Goal: Task Accomplishment & Management: Complete application form

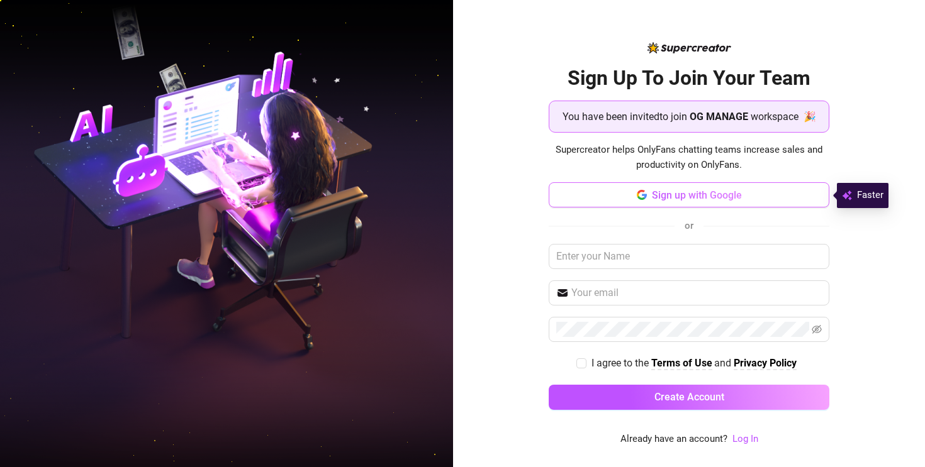
click at [697, 197] on span "Sign up with Google" at bounding box center [697, 195] width 90 height 12
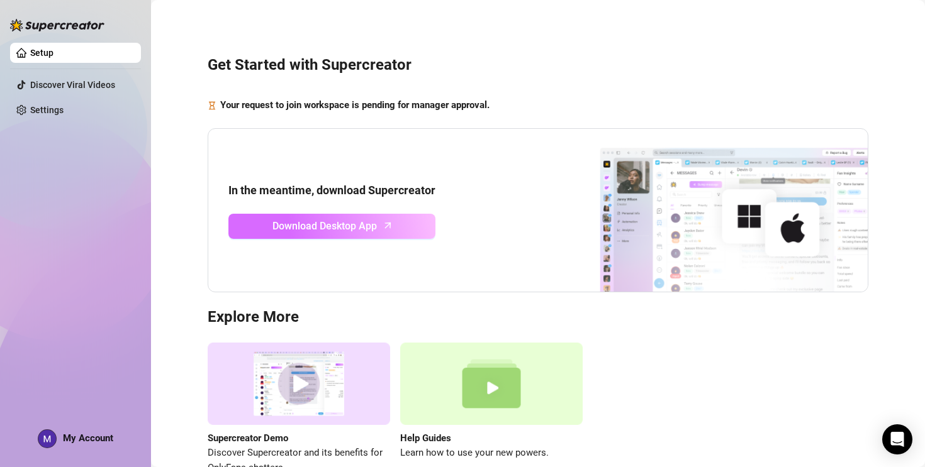
click at [394, 232] on link "Download Desktop App" at bounding box center [331, 226] width 207 height 25
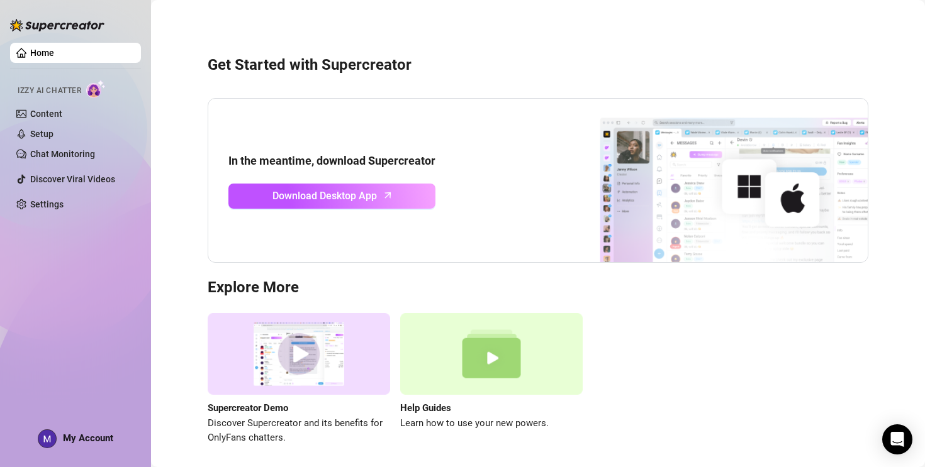
scroll to position [3, 0]
